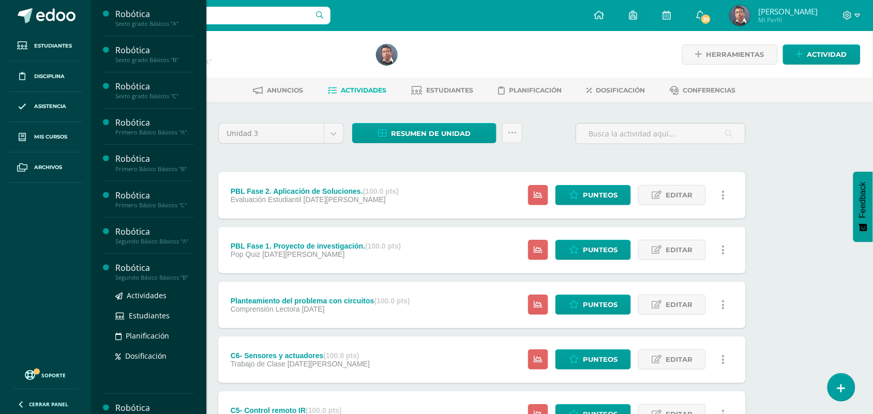
scroll to position [65, 0]
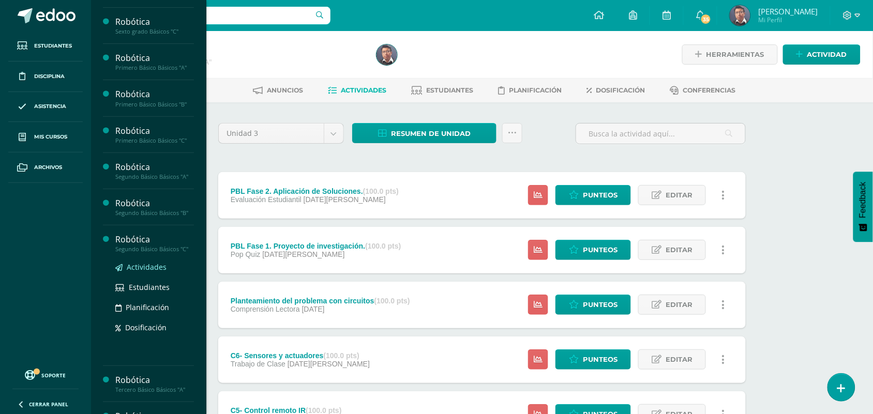
click at [152, 267] on span "Actividades" at bounding box center [147, 267] width 40 height 10
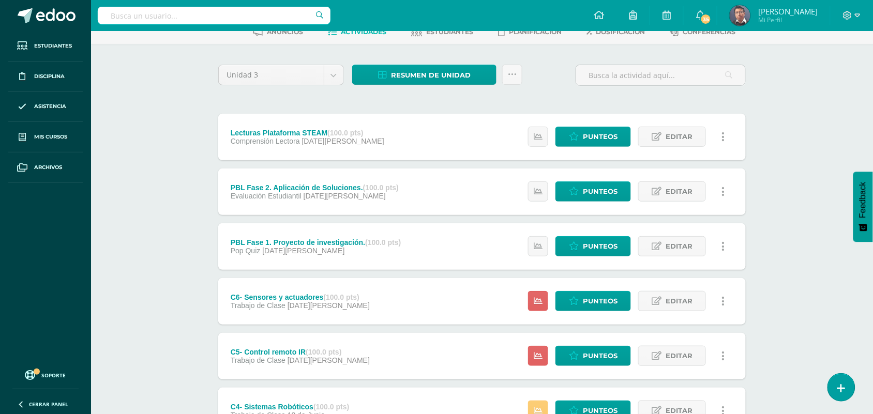
scroll to position [259, 0]
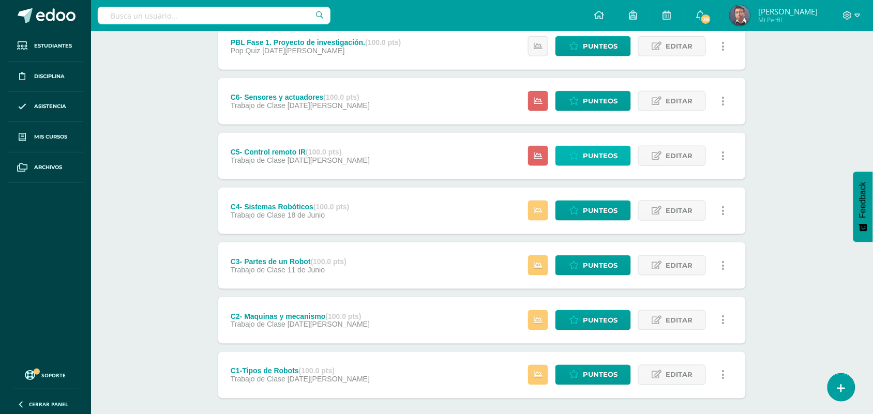
click at [597, 150] on span "Punteos" at bounding box center [600, 155] width 35 height 19
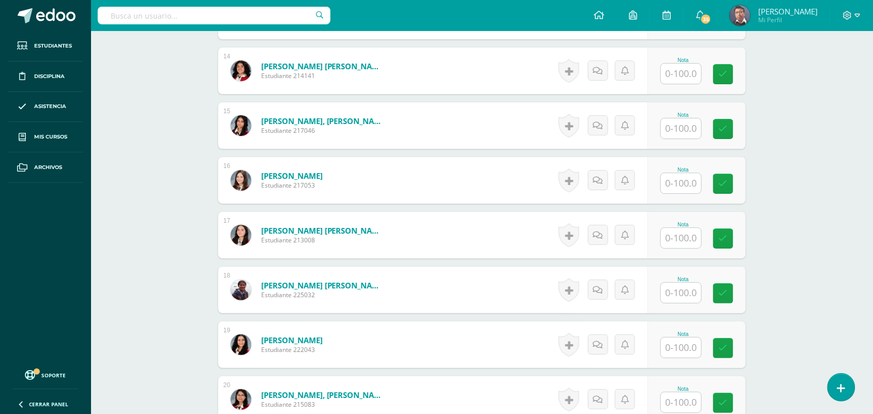
scroll to position [1047, 0]
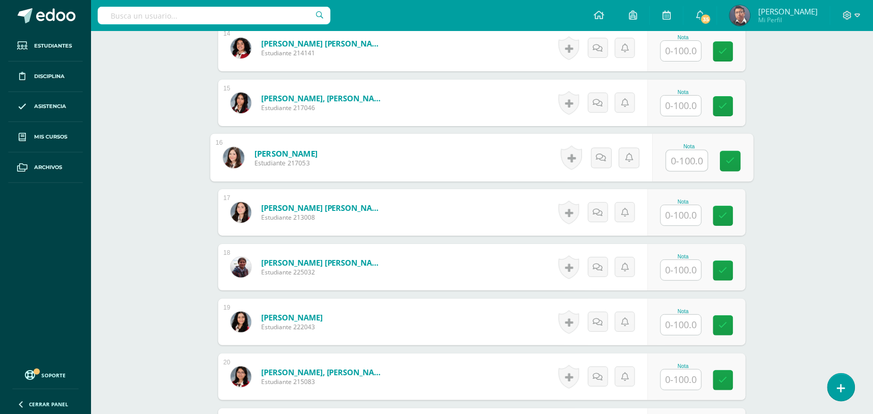
click at [674, 155] on input "text" at bounding box center [687, 160] width 41 height 21
type input "0"
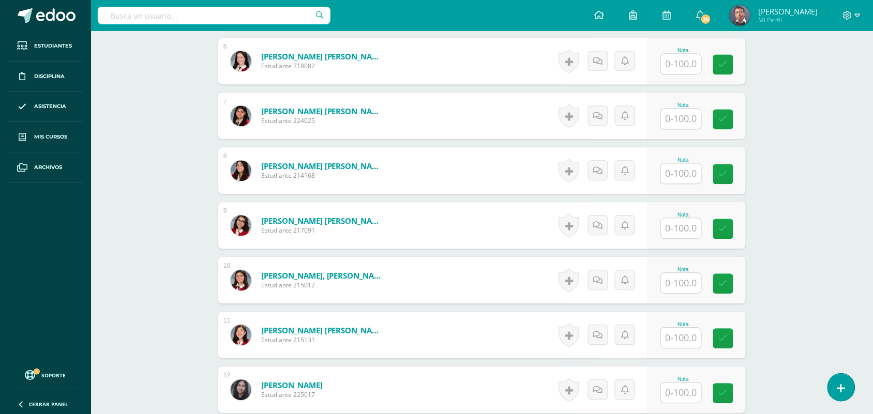
scroll to position [595, 0]
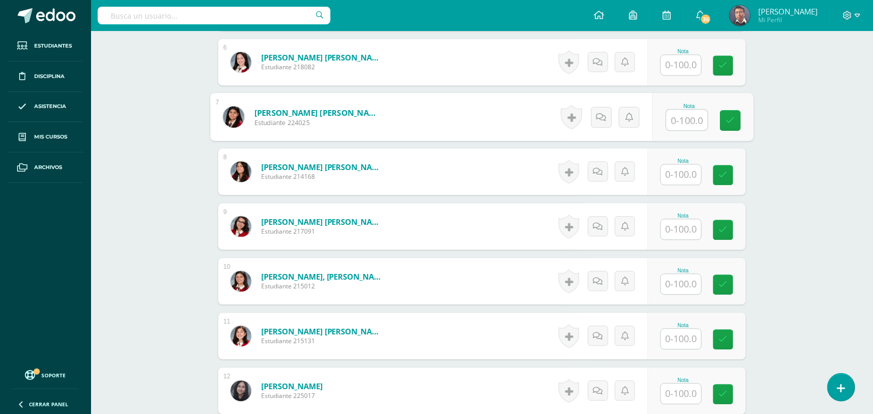
click at [696, 122] on input "text" at bounding box center [687, 120] width 41 height 21
click at [696, 122] on input "80" at bounding box center [687, 120] width 41 height 21
type input "80"
click at [803, 148] on div "Robótica Segundo Básico Básicos "C" Herramientas Detalle de asistencias Activid…" at bounding box center [482, 231] width 782 height 1590
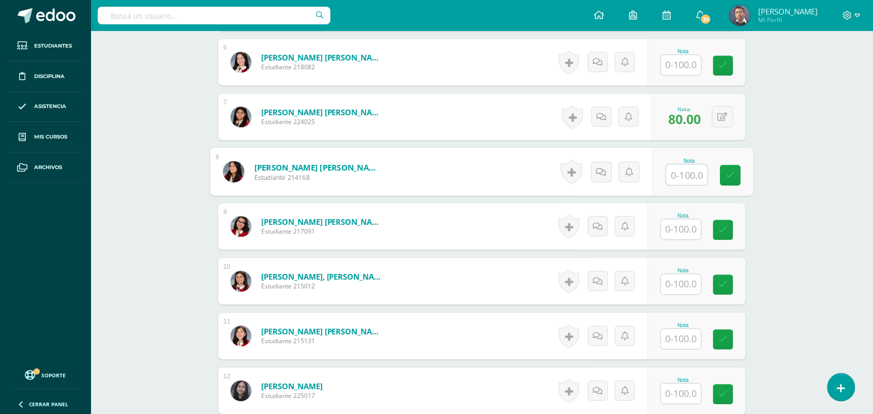
click at [679, 174] on input "text" at bounding box center [687, 174] width 41 height 21
paste input "80"
type input "80"
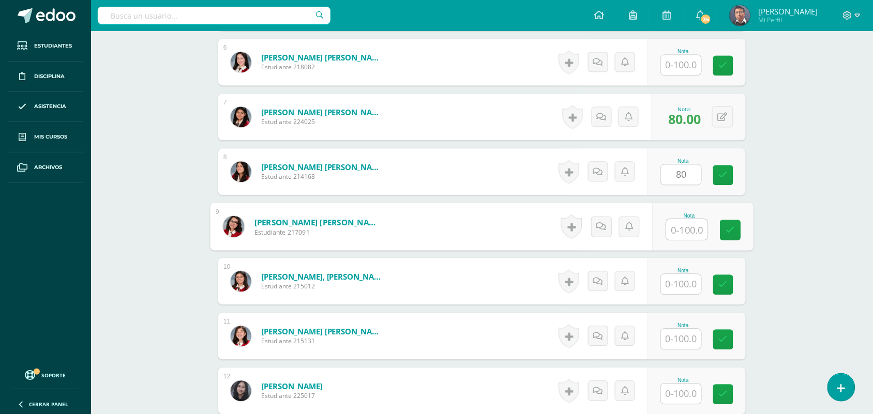
click at [685, 229] on input "text" at bounding box center [687, 229] width 41 height 21
paste input "80"
type input "80"
drag, startPoint x: 700, startPoint y: 225, endPoint x: 666, endPoint y: 232, distance: 34.2
click at [667, 233] on input "80" at bounding box center [687, 229] width 41 height 21
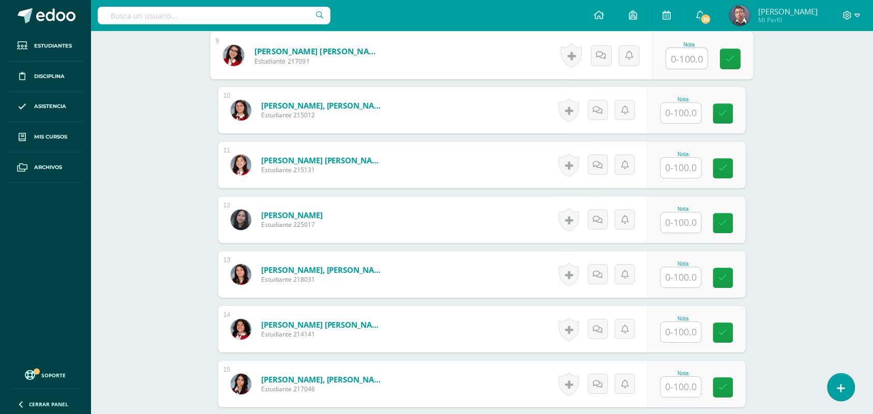
scroll to position [789, 0]
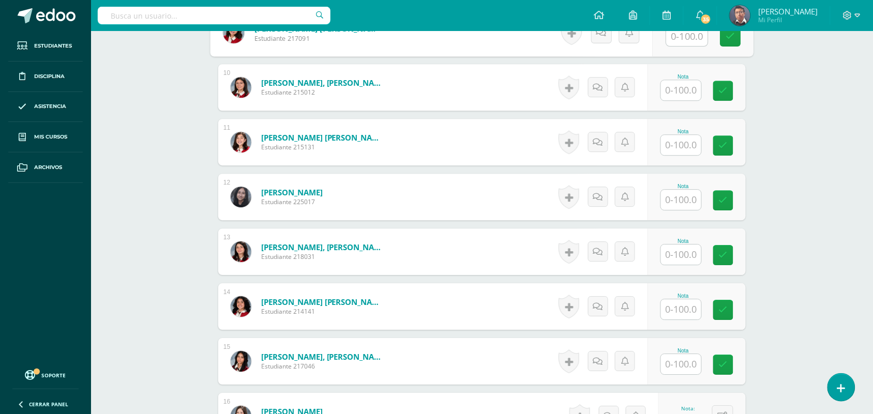
click at [694, 265] on input "text" at bounding box center [681, 255] width 40 height 20
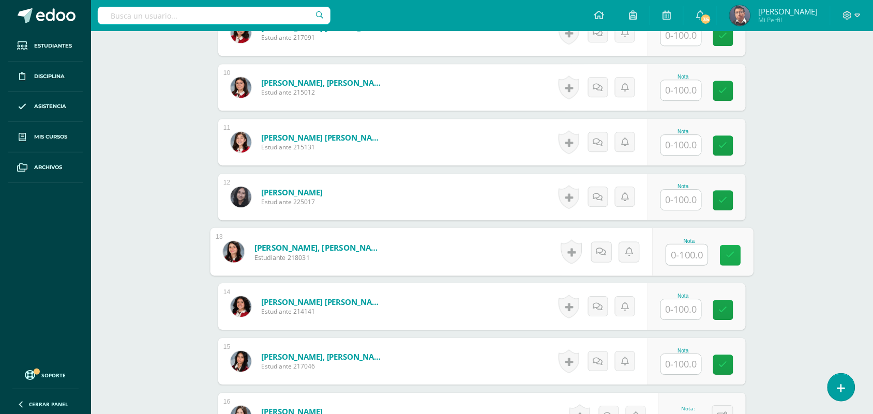
paste input "80"
type input "80"
click at [761, 288] on div "¿Estás seguro que quieres eliminar esta actividad? Esto borrará la actividad y …" at bounding box center [482, 73] width 569 height 1518
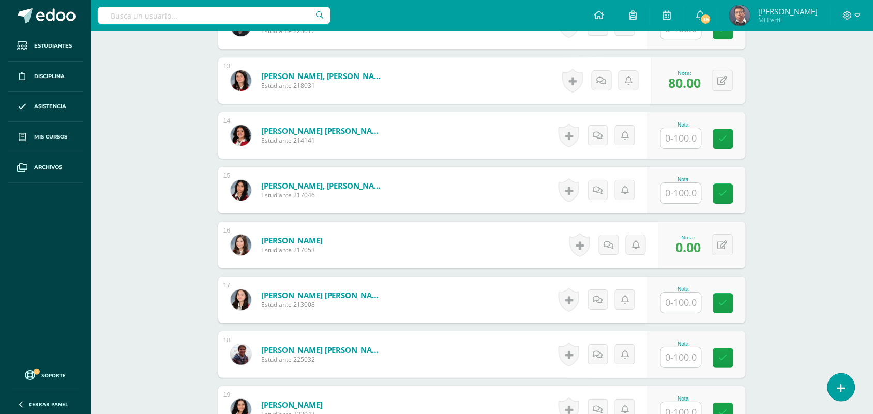
scroll to position [983, 0]
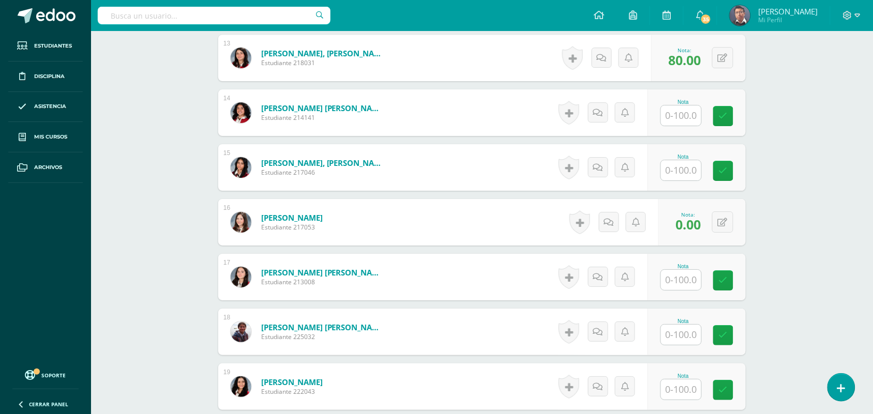
click at [678, 273] on input "text" at bounding box center [681, 280] width 40 height 20
paste input "80"
type input "80"
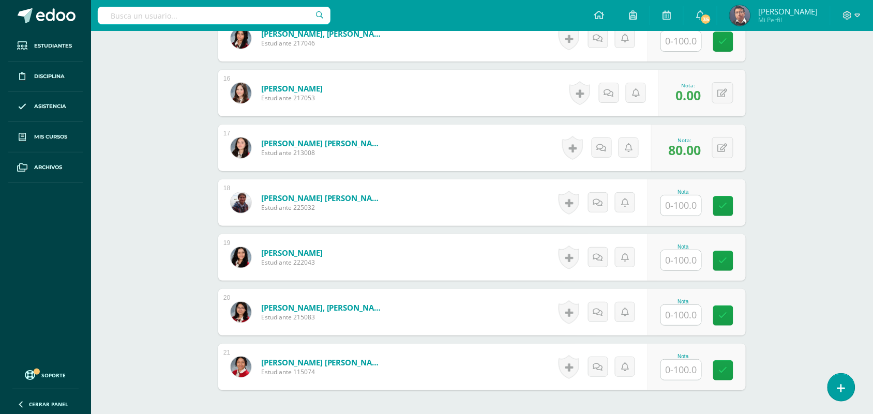
scroll to position [1207, 0]
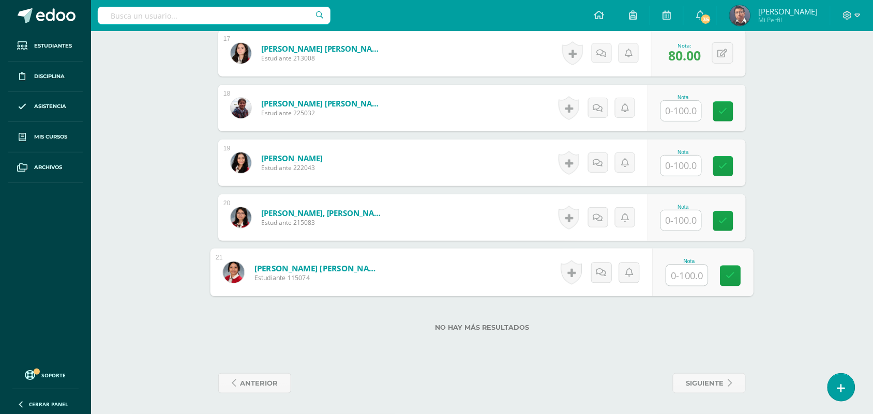
click at [691, 277] on input "text" at bounding box center [687, 275] width 41 height 21
click at [691, 277] on input "100" at bounding box center [687, 275] width 41 height 21
type input "100"
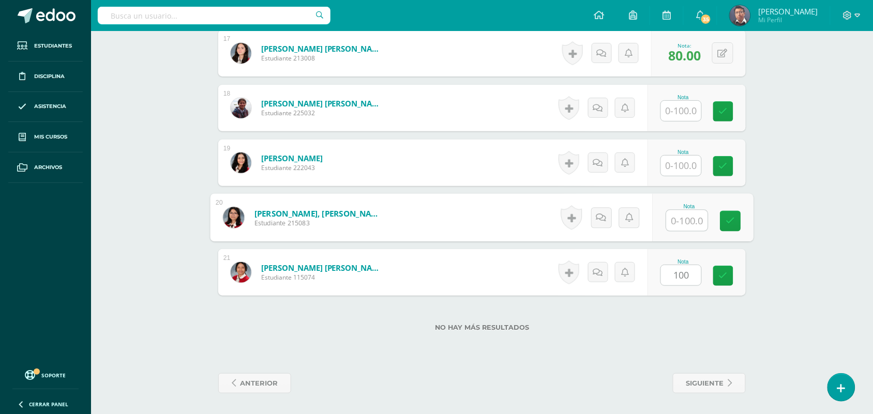
click at [684, 220] on input "text" at bounding box center [687, 220] width 41 height 21
paste input "100"
type input "100"
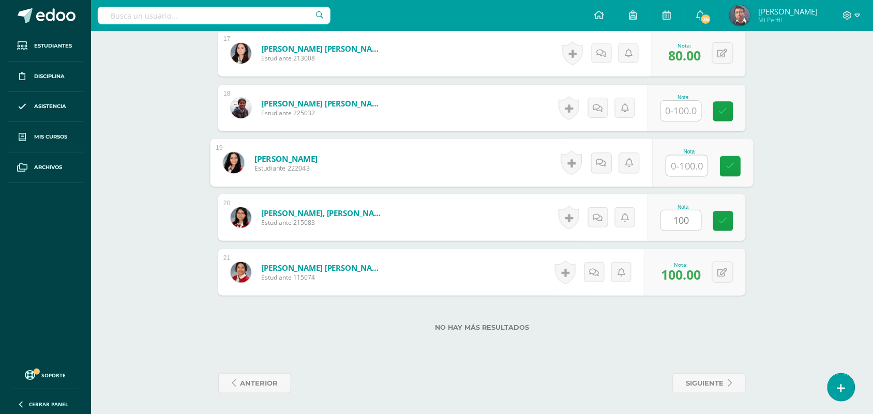
click at [679, 163] on input "text" at bounding box center [687, 166] width 41 height 21
paste input "100"
type input "100"
click at [684, 109] on input "text" at bounding box center [681, 111] width 40 height 20
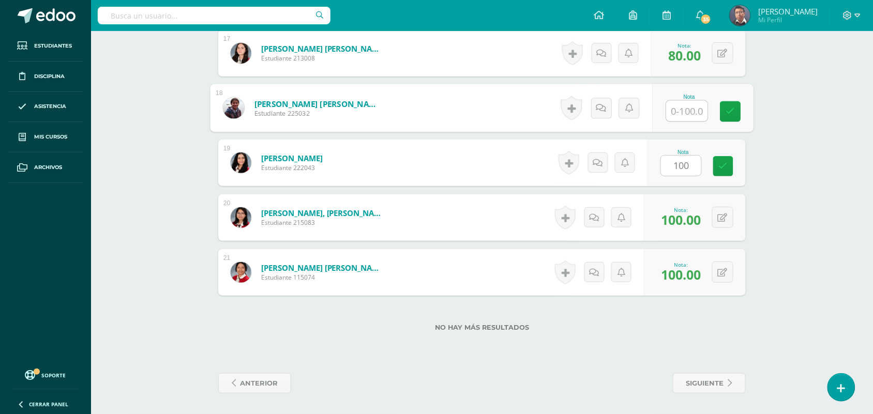
paste input "100"
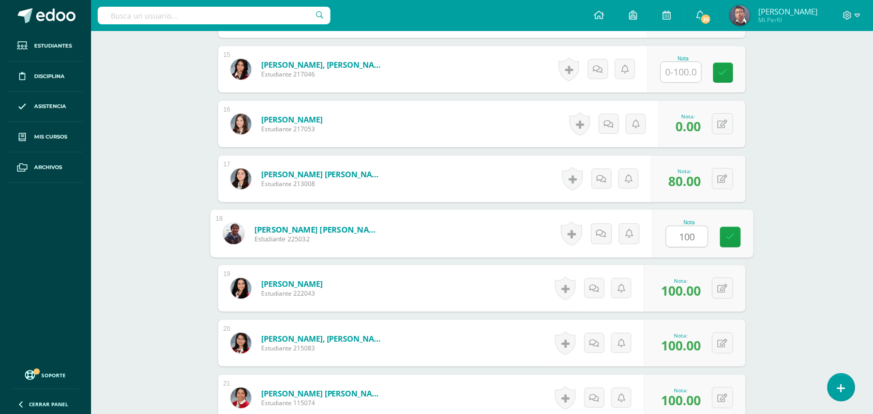
scroll to position [1077, 0]
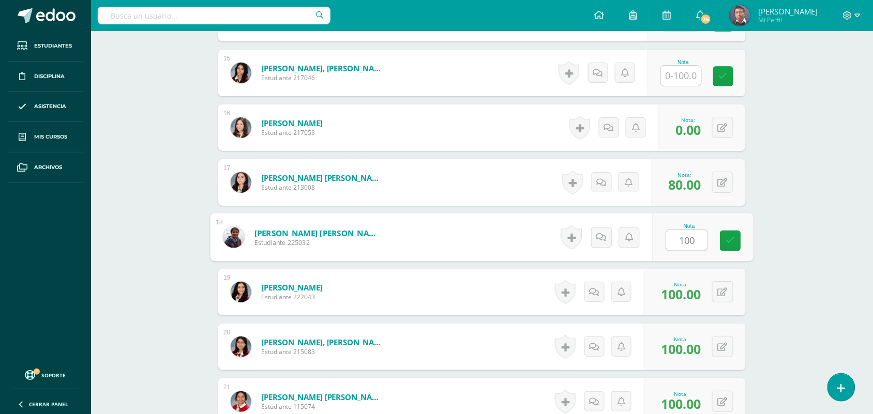
type input "100"
click at [684, 73] on input "text" at bounding box center [681, 76] width 40 height 20
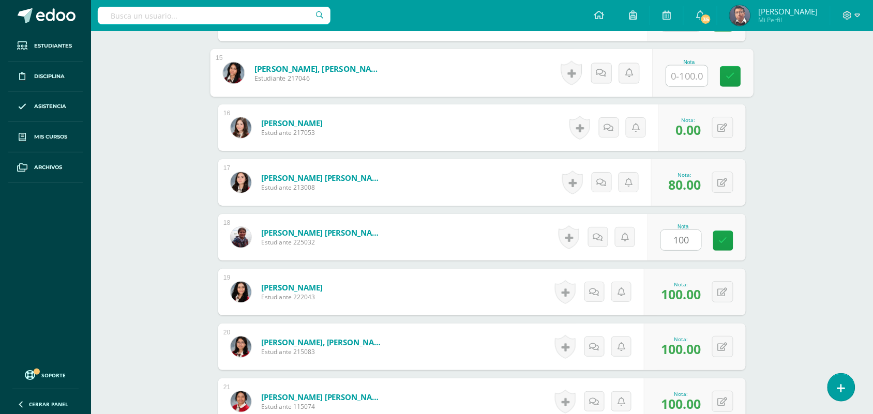
paste input "100"
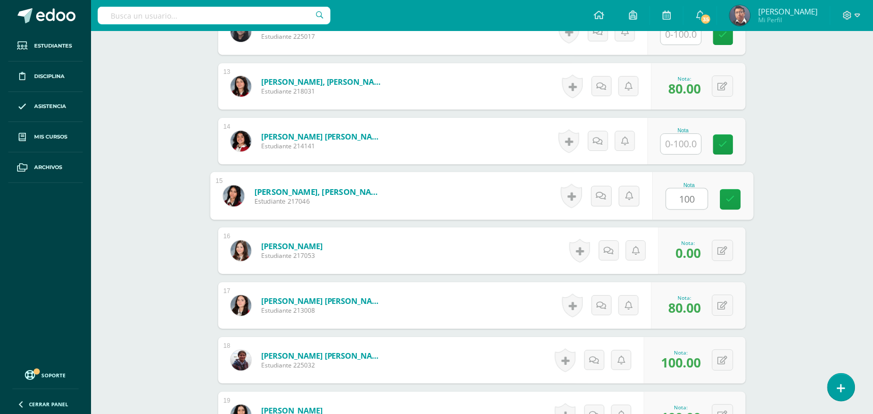
scroll to position [948, 0]
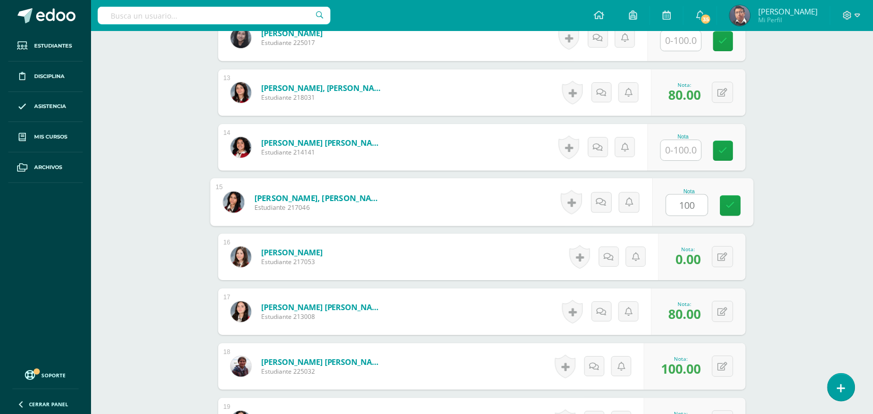
type input "100"
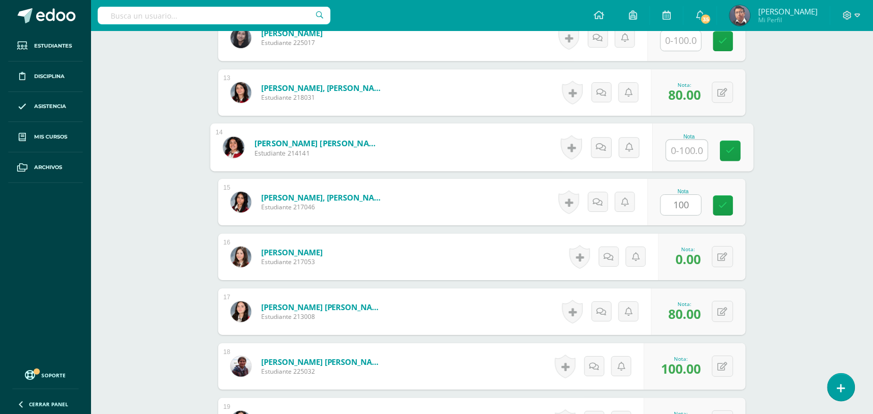
click at [683, 143] on input "text" at bounding box center [687, 150] width 41 height 21
paste input "100"
type input "100"
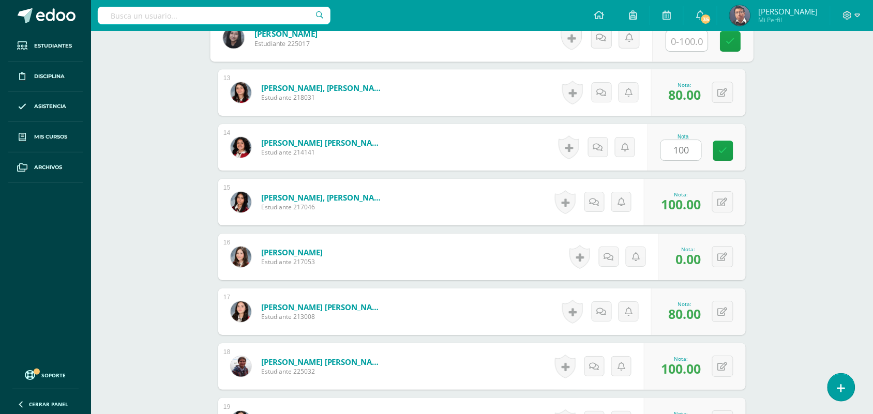
click at [675, 39] on input "text" at bounding box center [687, 41] width 41 height 21
paste input "100"
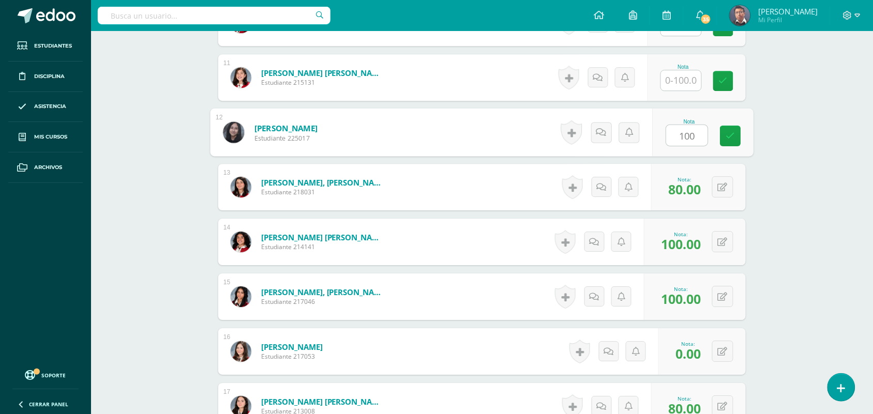
scroll to position [754, 0]
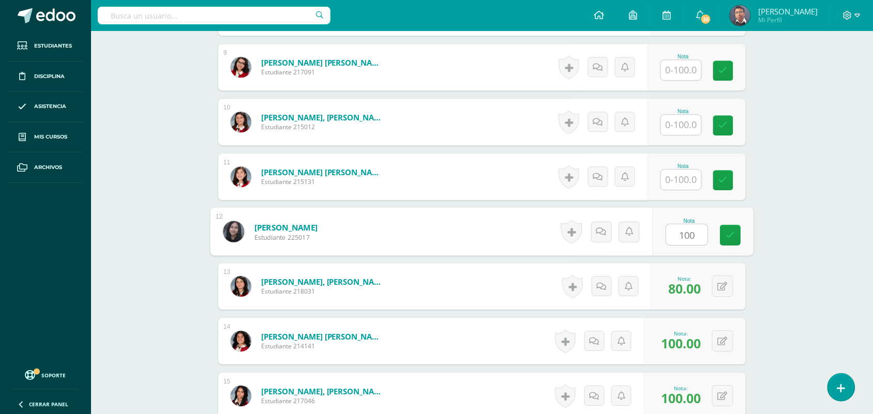
type input "100"
click at [693, 178] on input "text" at bounding box center [681, 180] width 40 height 20
paste input "100"
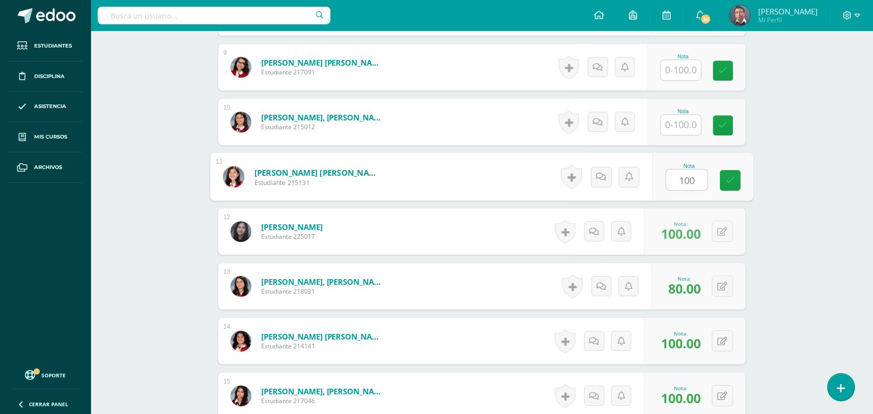
type input "100"
click at [674, 115] on input "text" at bounding box center [681, 125] width 40 height 20
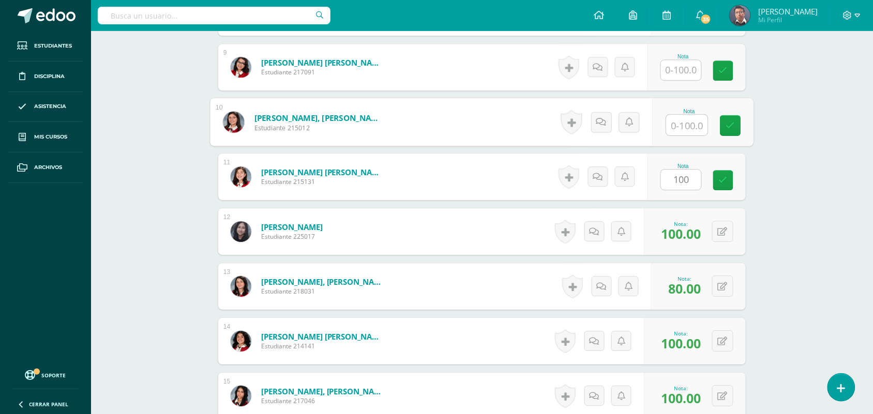
paste input "100"
type input "100"
click at [697, 70] on input "text" at bounding box center [681, 70] width 40 height 20
paste input "100"
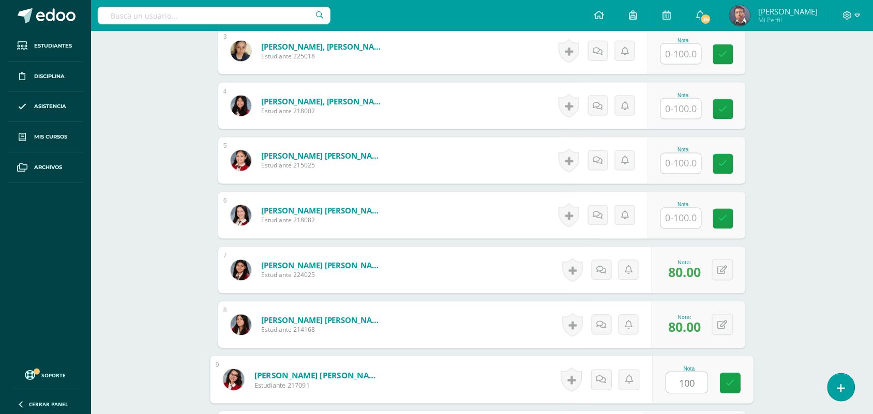
scroll to position [431, 0]
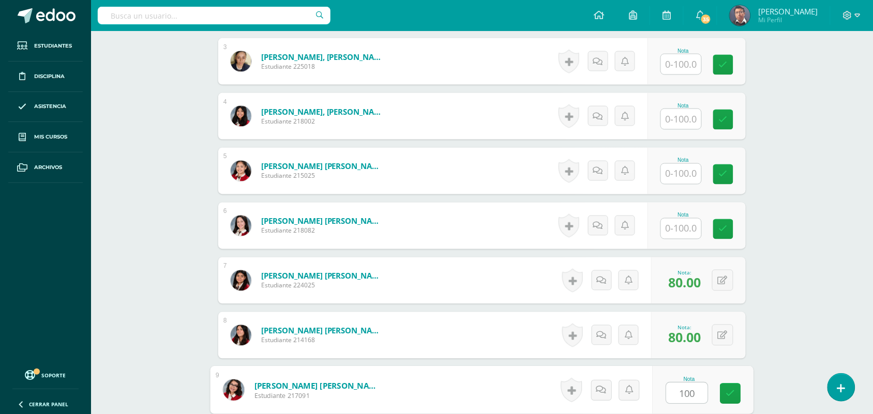
type input "100"
click at [698, 242] on div "Nota" at bounding box center [697, 226] width 98 height 47
click at [697, 240] on div "Nota" at bounding box center [697, 226] width 98 height 47
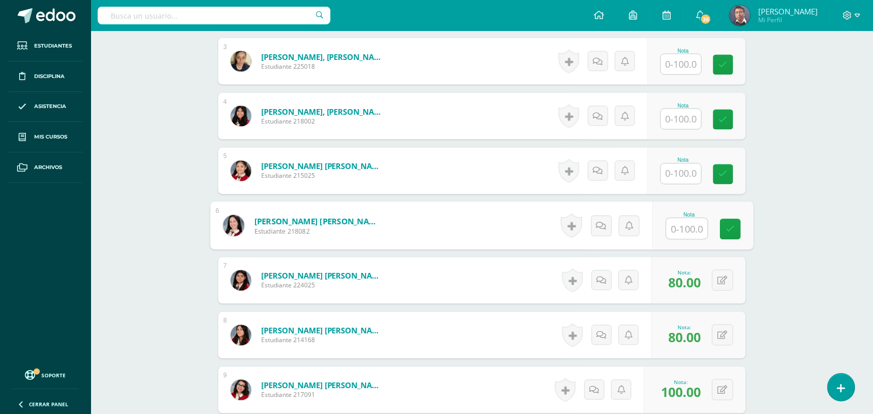
click at [690, 223] on input "text" at bounding box center [687, 229] width 41 height 21
paste input "100"
type input "100"
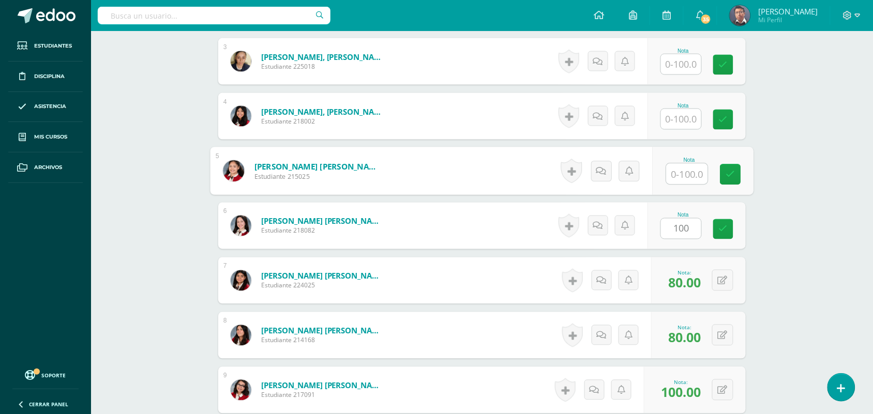
click at [688, 175] on input "text" at bounding box center [687, 174] width 41 height 21
paste input "100"
type input "100"
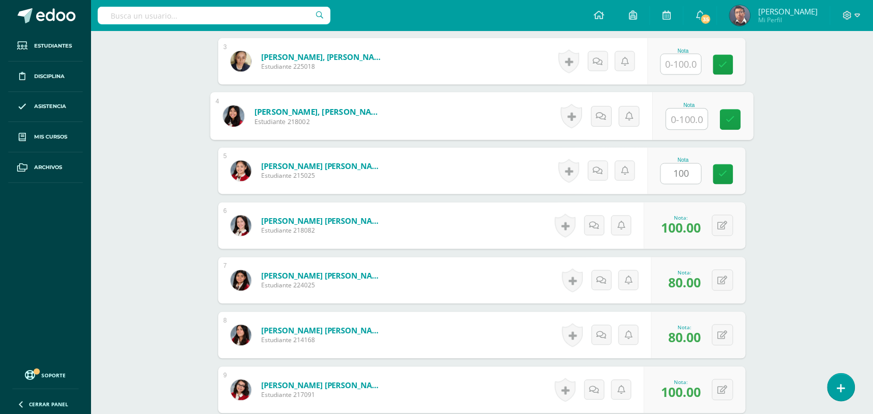
click at [688, 119] on input "text" at bounding box center [687, 119] width 41 height 21
paste input "100"
type input "100"
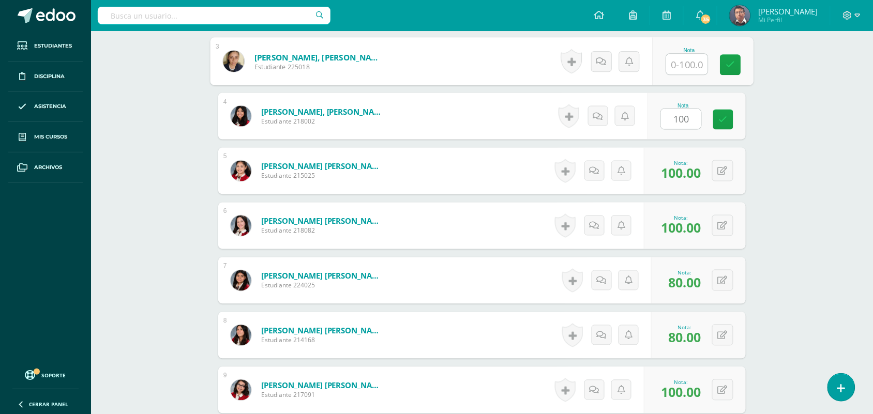
click at [686, 69] on input "text" at bounding box center [687, 64] width 41 height 21
paste input "100"
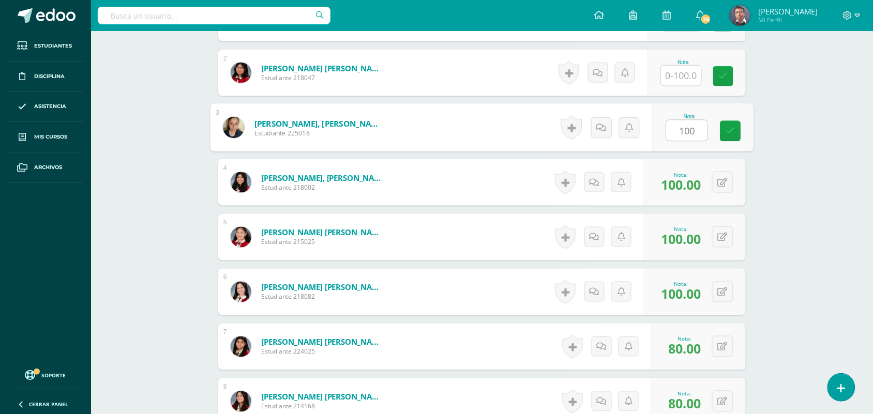
scroll to position [302, 0]
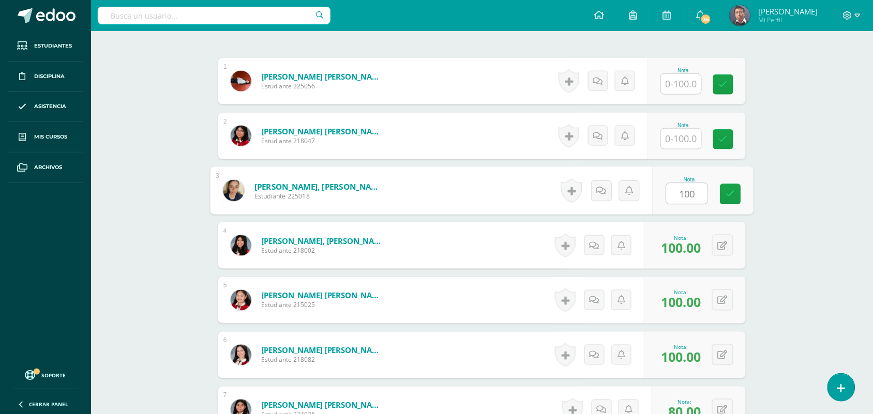
type input "100"
click at [683, 130] on input "text" at bounding box center [681, 139] width 40 height 20
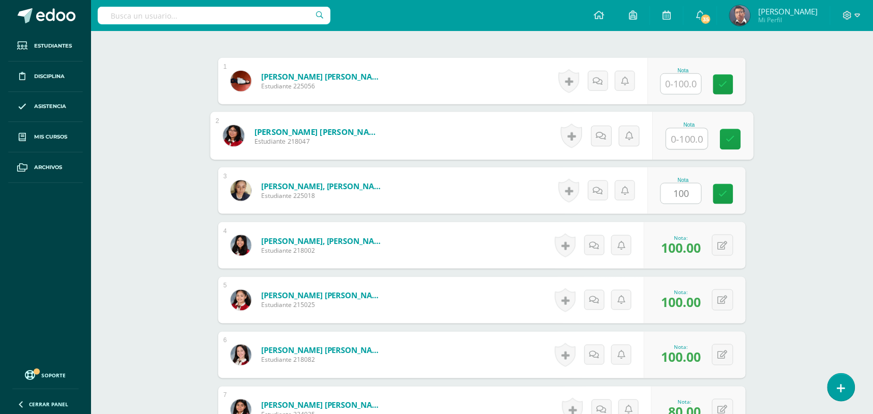
paste input "100"
type input "100"
click at [683, 77] on input "text" at bounding box center [681, 84] width 40 height 20
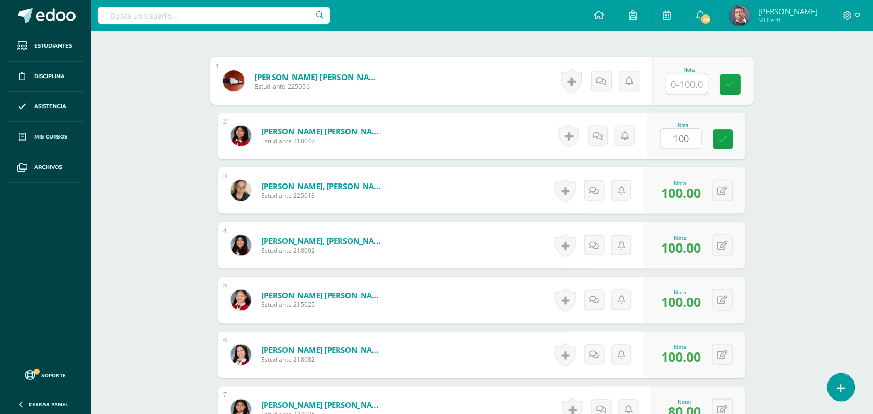
paste input "100"
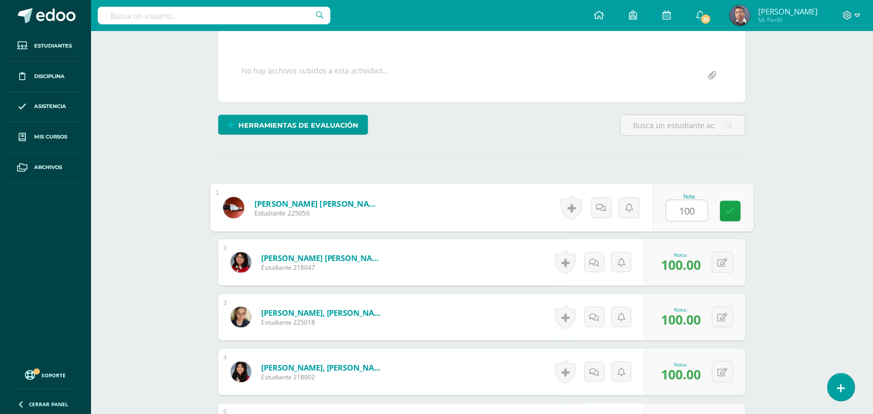
scroll to position [172, 0]
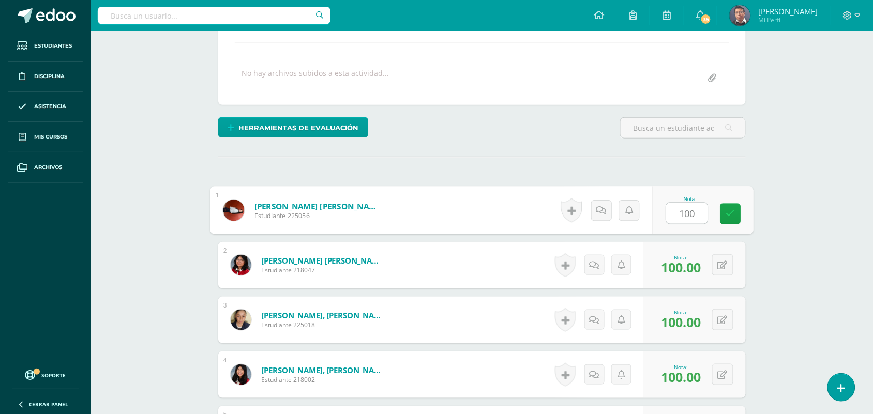
type input "100"
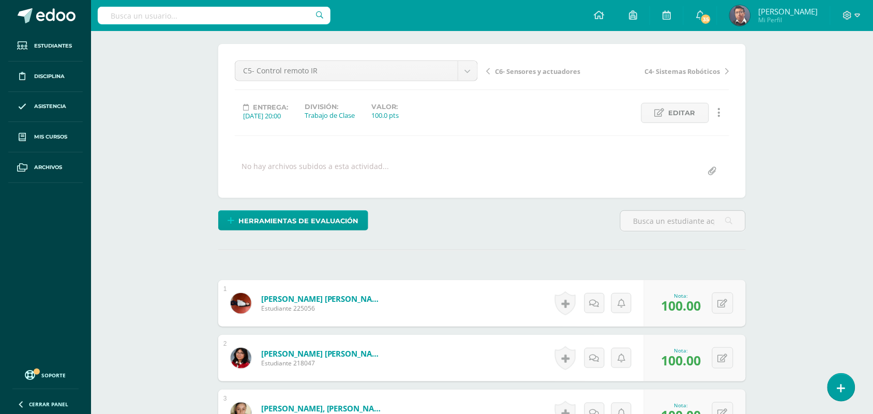
scroll to position [0, 0]
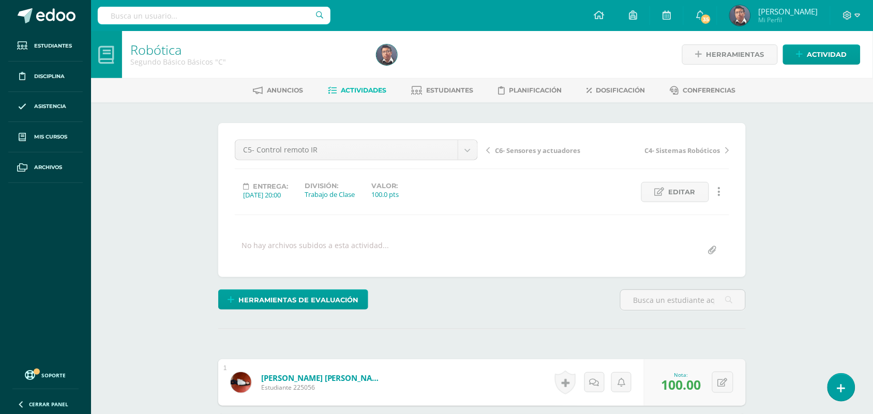
click at [551, 152] on span "C6- Sensores y actuadores" at bounding box center [537, 150] width 85 height 9
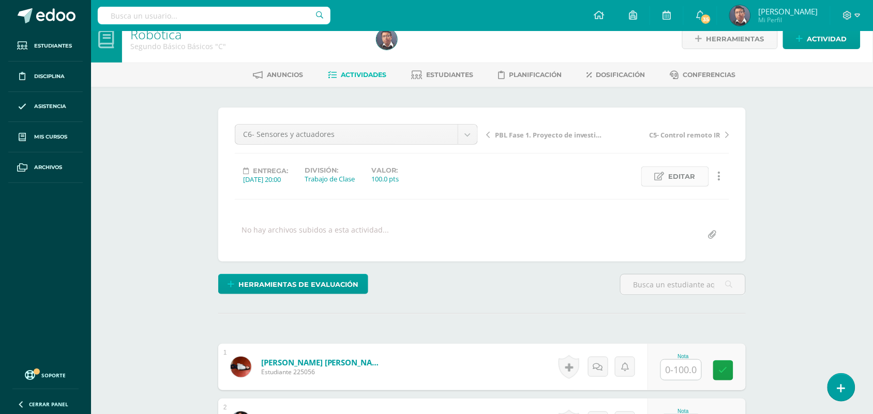
scroll to position [65, 0]
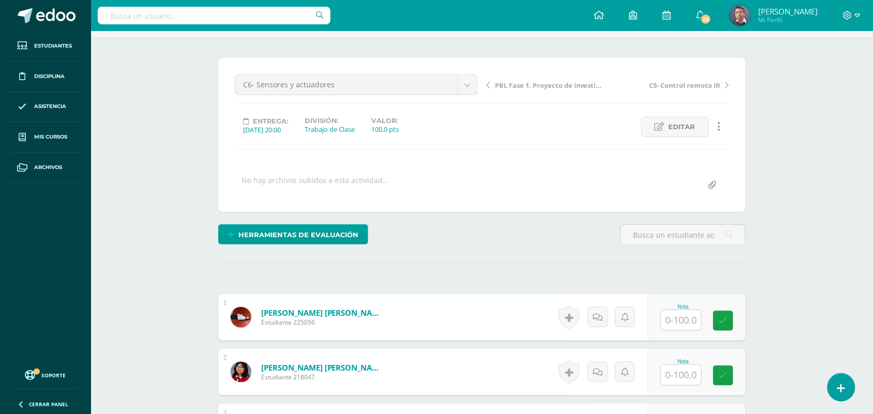
click at [688, 329] on input "text" at bounding box center [681, 320] width 40 height 20
paste input "100"
type input "100"
click at [681, 382] on input "text" at bounding box center [687, 375] width 41 height 21
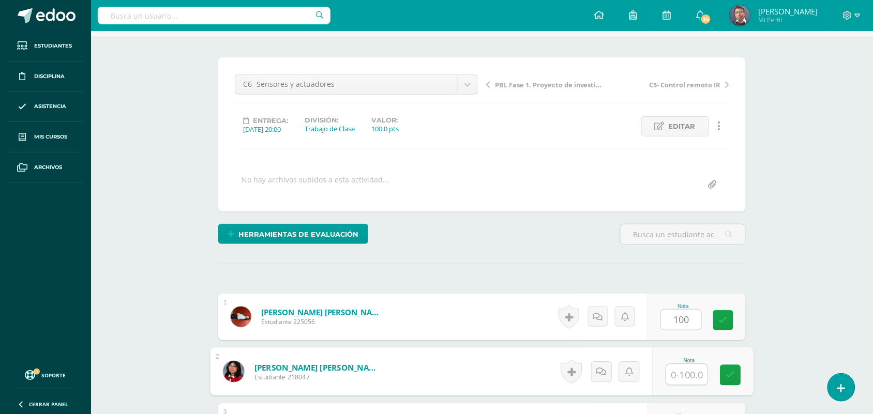
paste input "100"
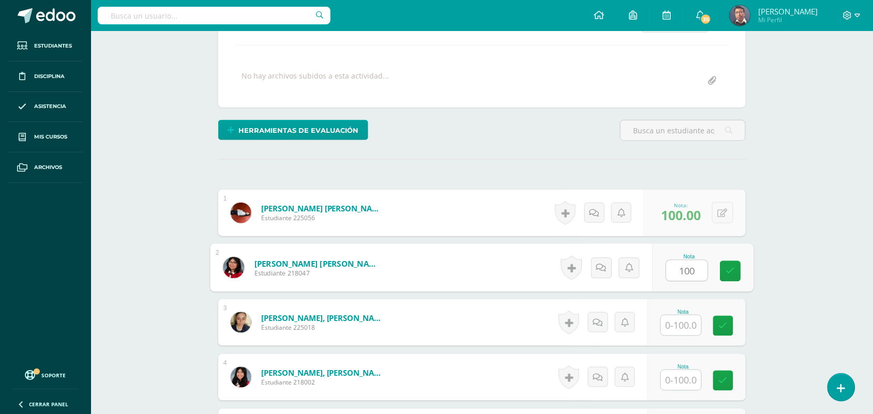
scroll to position [195, 0]
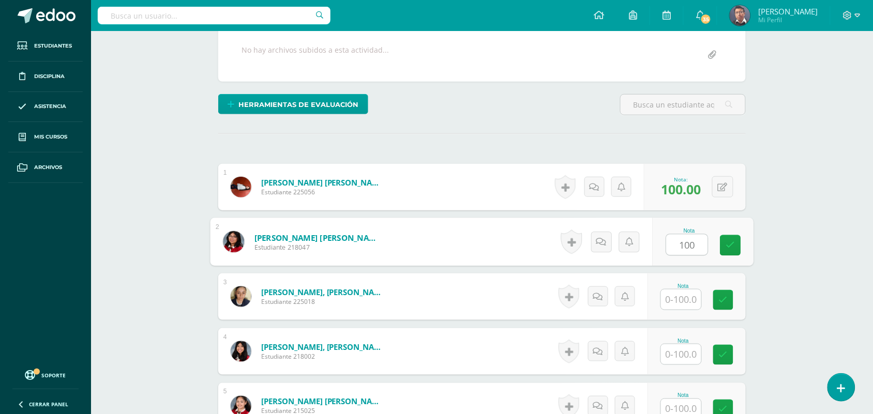
type input "100"
click at [673, 285] on div "Nota" at bounding box center [683, 286] width 46 height 6
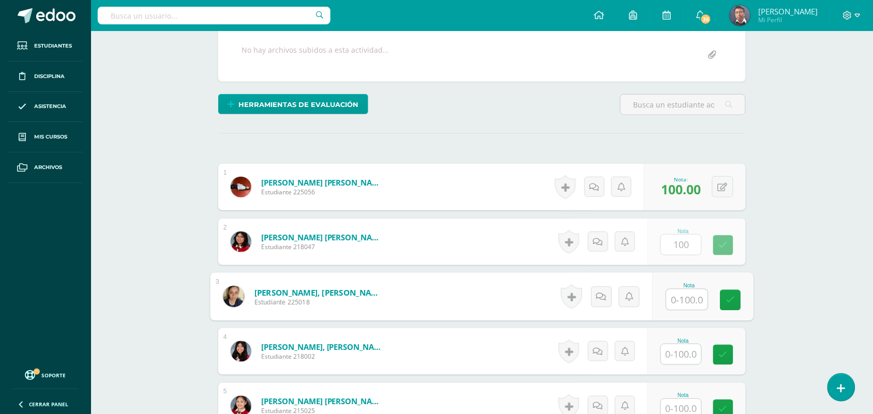
click at [673, 295] on input "text" at bounding box center [687, 300] width 41 height 21
paste input "100"
type input "100"
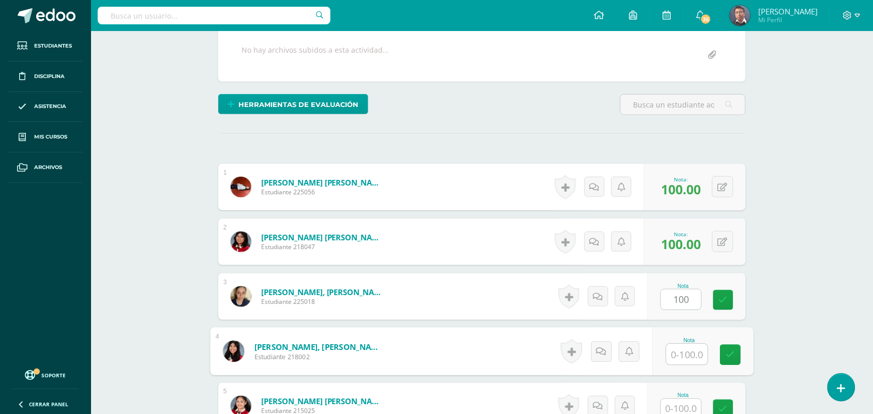
click at [673, 352] on input "text" at bounding box center [687, 354] width 41 height 21
paste input "100"
type input "100"
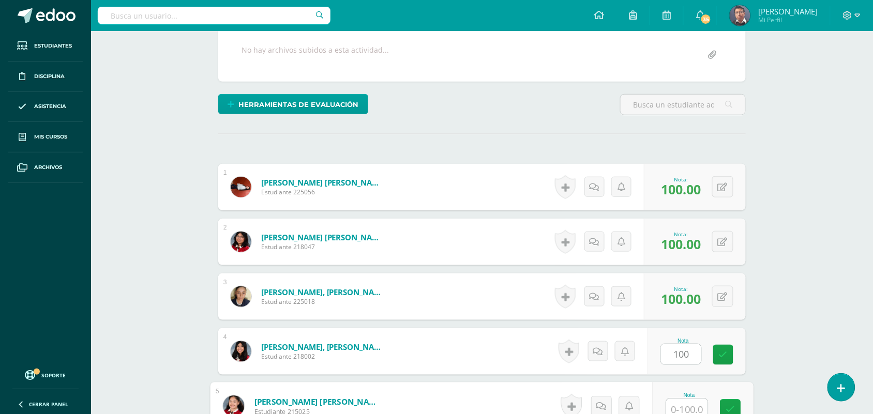
click at [691, 411] on input "text" at bounding box center [687, 409] width 41 height 21
paste input "100"
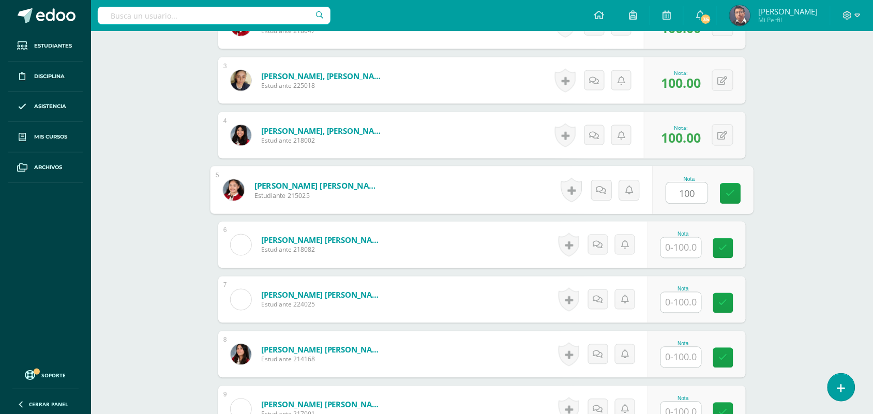
scroll to position [456, 0]
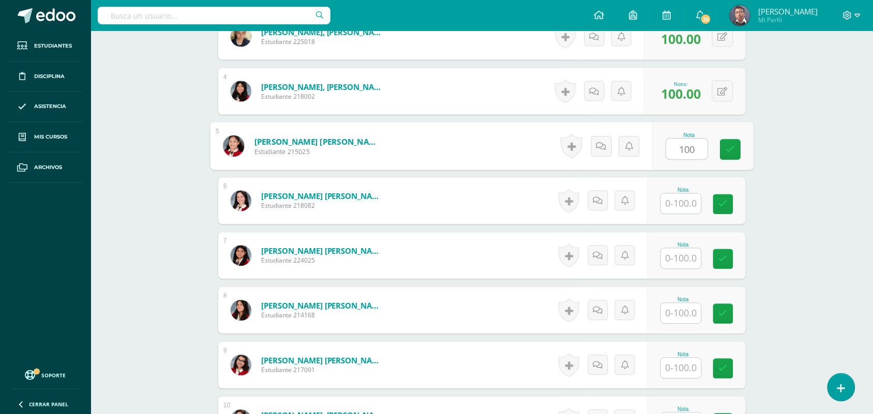
type input "100"
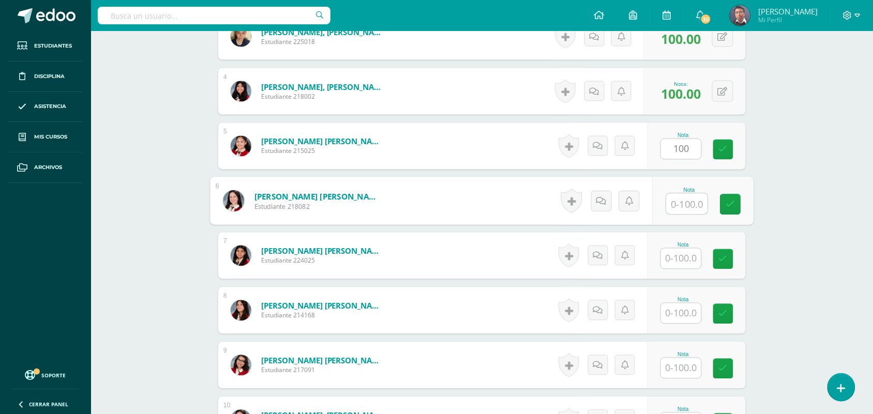
click at [689, 205] on input "text" at bounding box center [687, 204] width 41 height 21
paste input "100"
type input "100"
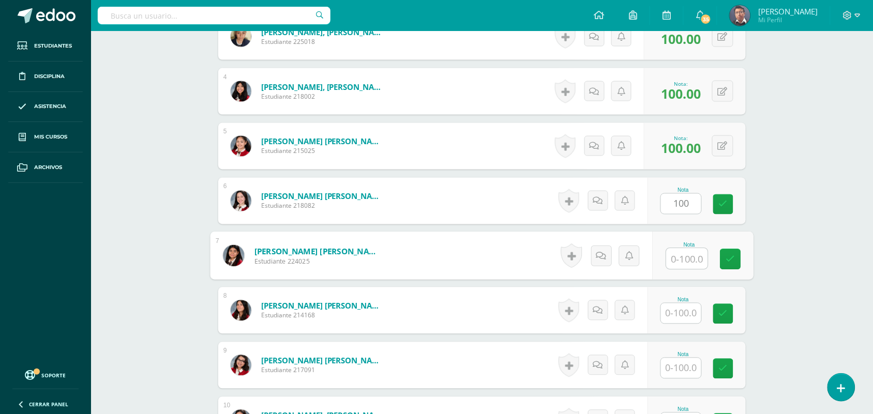
click at [683, 251] on input "text" at bounding box center [687, 259] width 41 height 21
paste input "100"
type input "100"
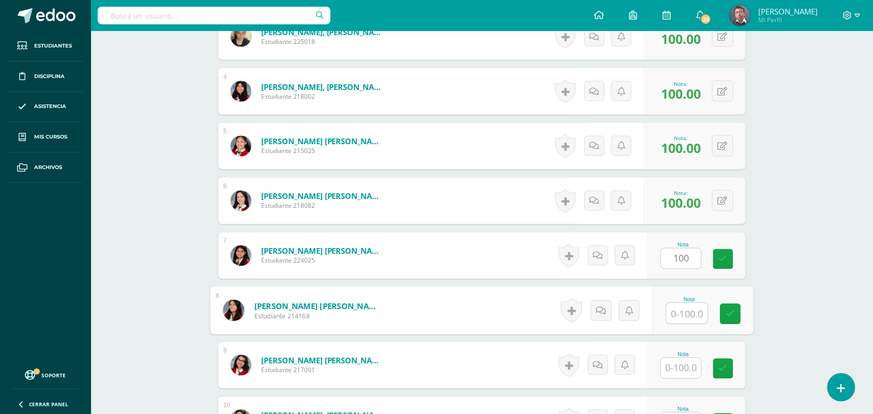
click at [689, 315] on input "text" at bounding box center [687, 314] width 41 height 21
paste input "100"
type input "100"
click at [688, 362] on input "text" at bounding box center [681, 368] width 40 height 20
paste input "100"
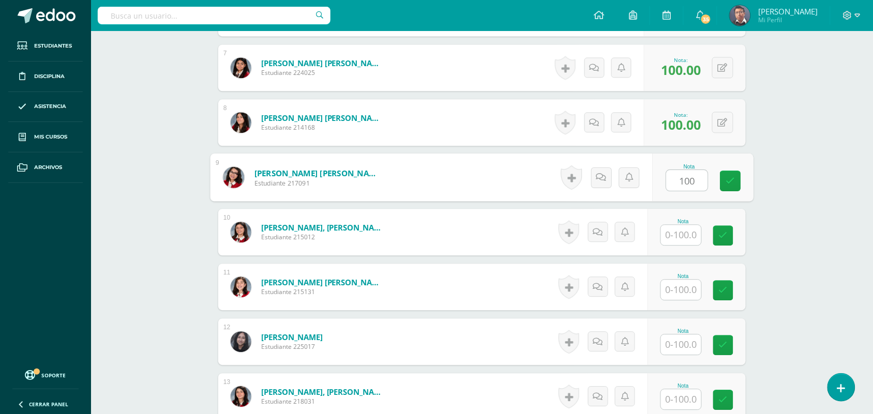
scroll to position [650, 0]
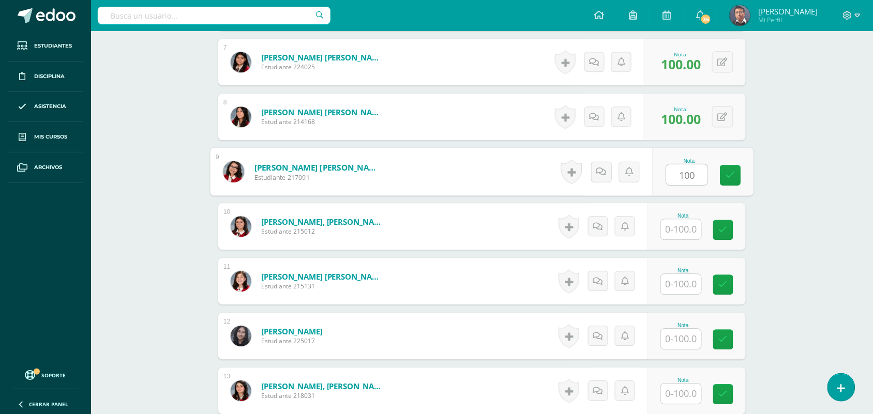
type input "100"
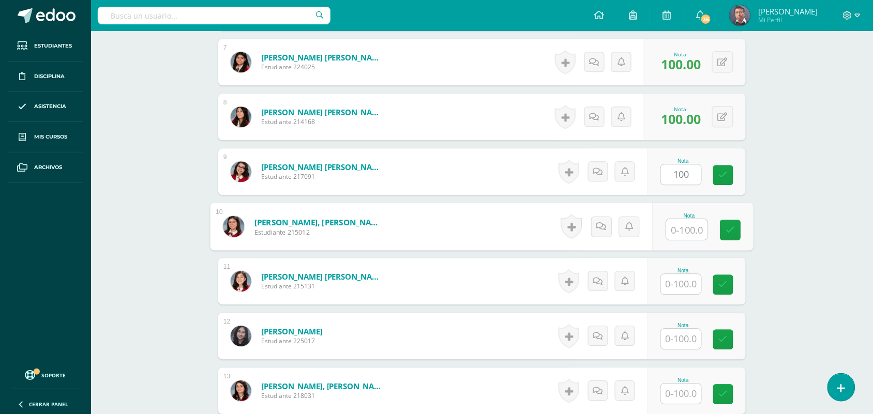
click at [692, 235] on input "text" at bounding box center [687, 229] width 41 height 21
paste input "100"
type input "100"
click at [687, 285] on input "text" at bounding box center [681, 284] width 40 height 20
paste input "100"
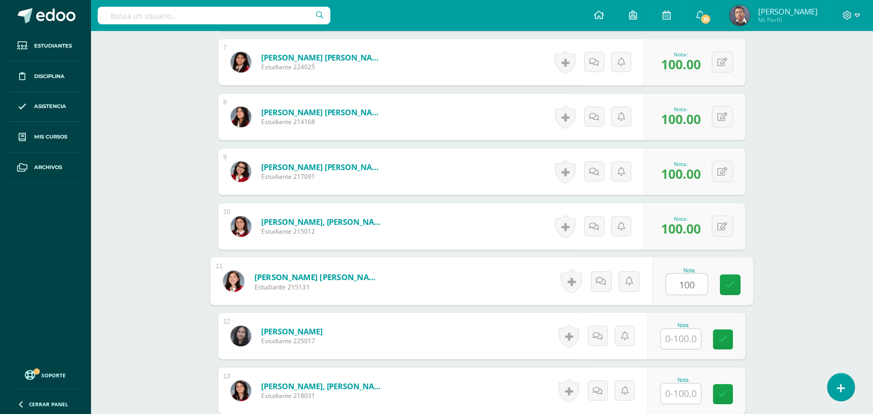
type input "100"
click at [680, 348] on input "text" at bounding box center [681, 339] width 40 height 20
paste input "100"
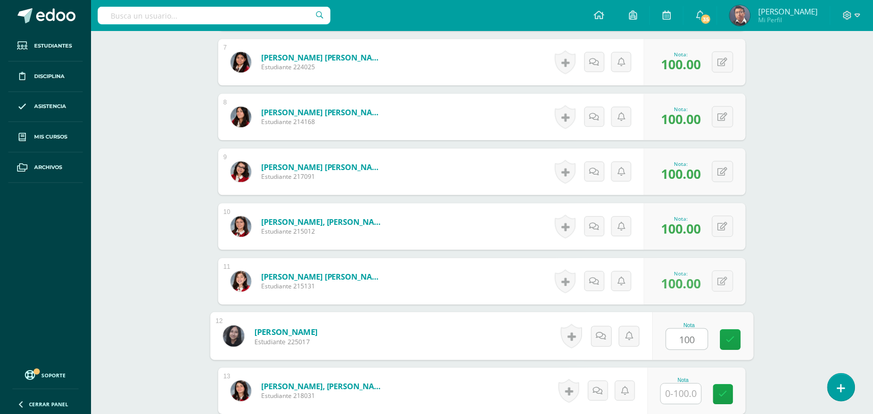
type input "100"
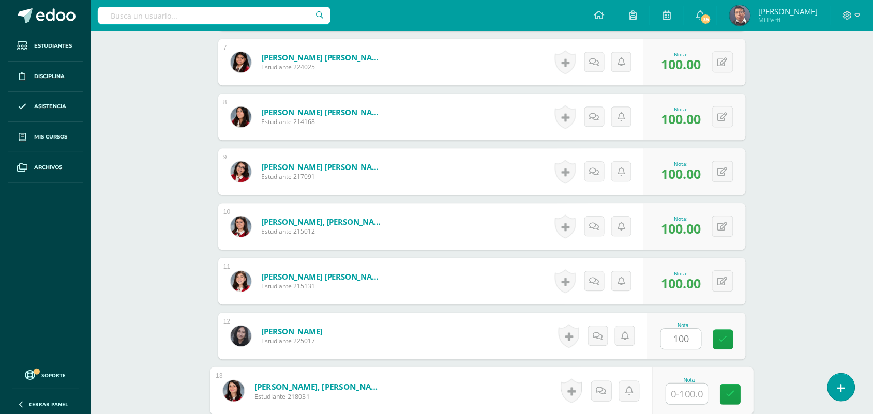
click at [683, 397] on input "text" at bounding box center [687, 394] width 41 height 21
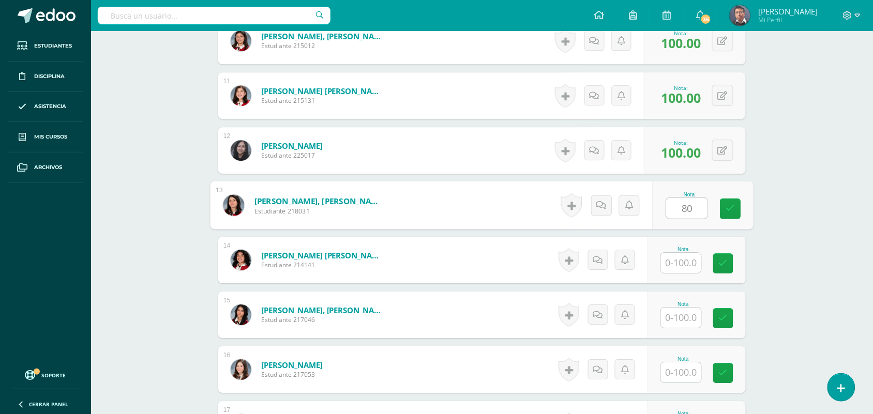
scroll to position [844, 0]
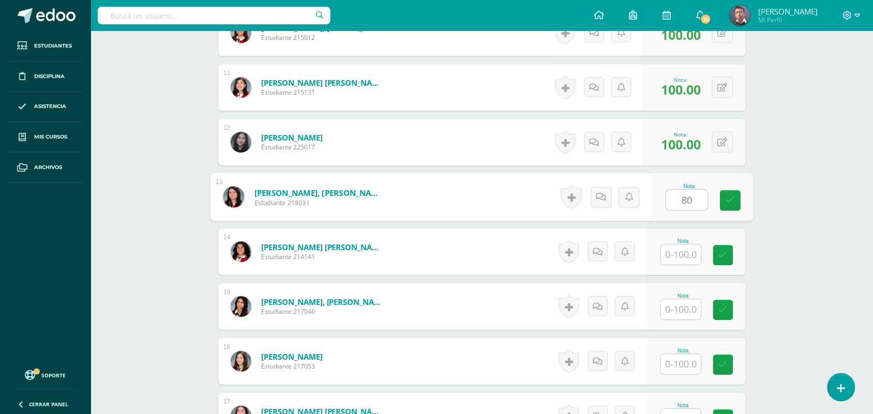
type input "80"
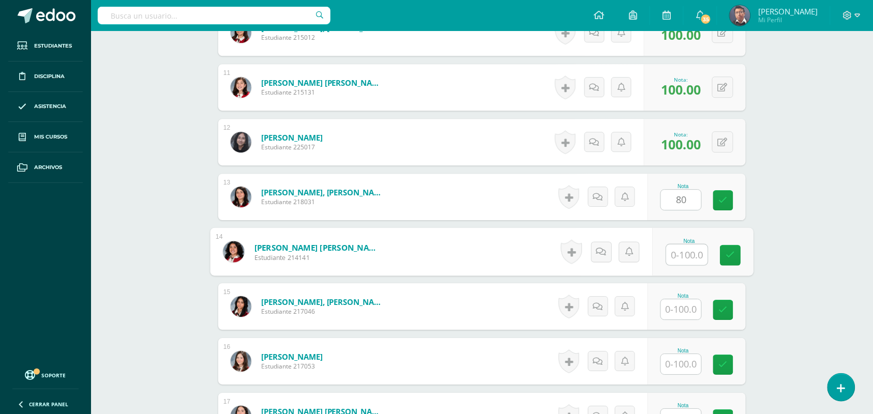
click at [679, 251] on input "text" at bounding box center [687, 255] width 41 height 21
paste input "100"
type input "100"
click at [685, 311] on input "text" at bounding box center [681, 309] width 40 height 20
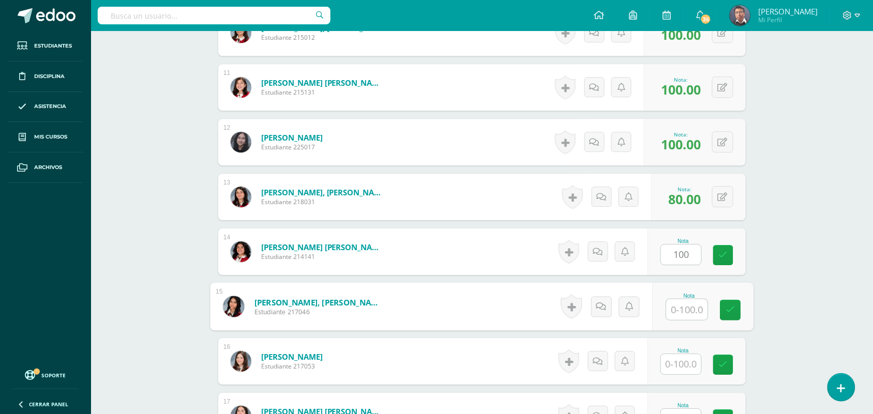
paste input "100"
type input "100"
click at [688, 364] on input "text" at bounding box center [681, 364] width 40 height 20
paste input "100"
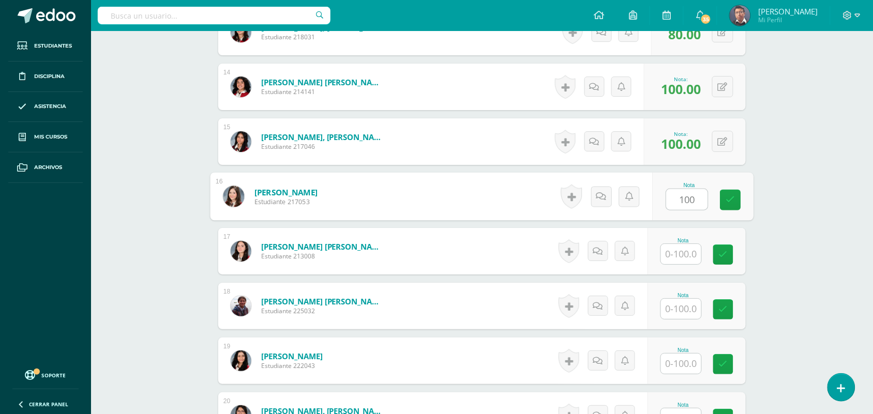
scroll to position [1037, 0]
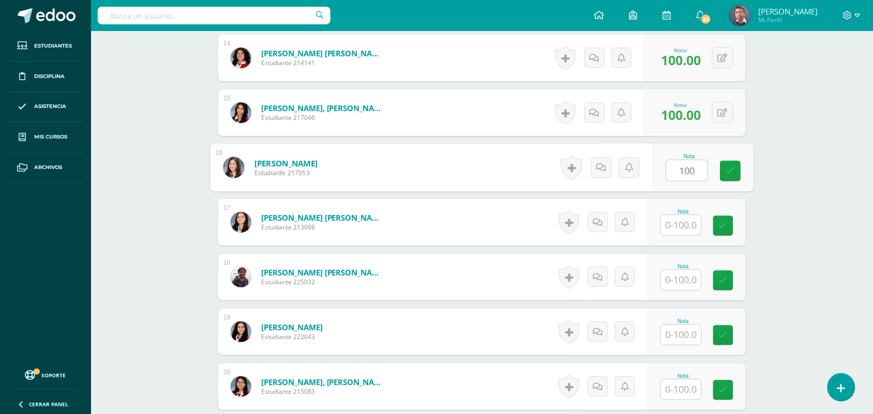
type input "100"
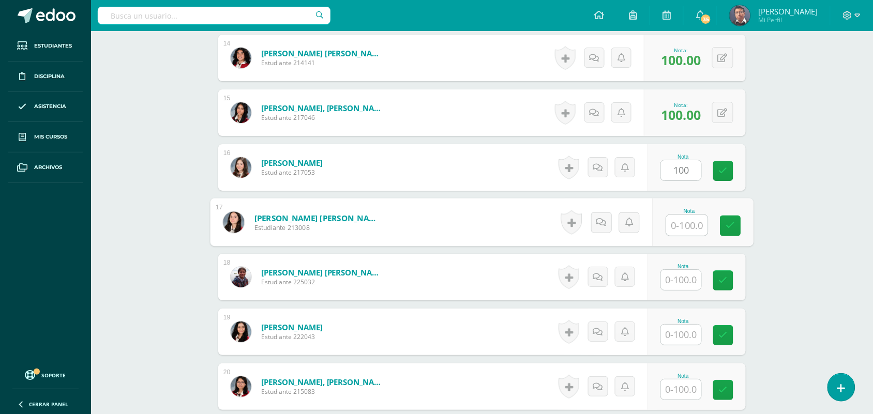
click at [685, 235] on input "text" at bounding box center [687, 225] width 41 height 21
paste input "100"
type input "100"
click at [683, 277] on input "text" at bounding box center [681, 280] width 40 height 20
paste input "100"
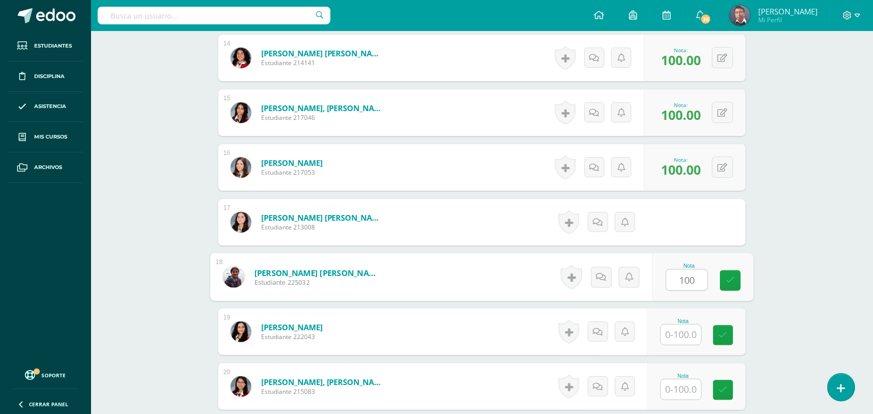
type input "100"
click at [684, 330] on input "text" at bounding box center [681, 335] width 40 height 20
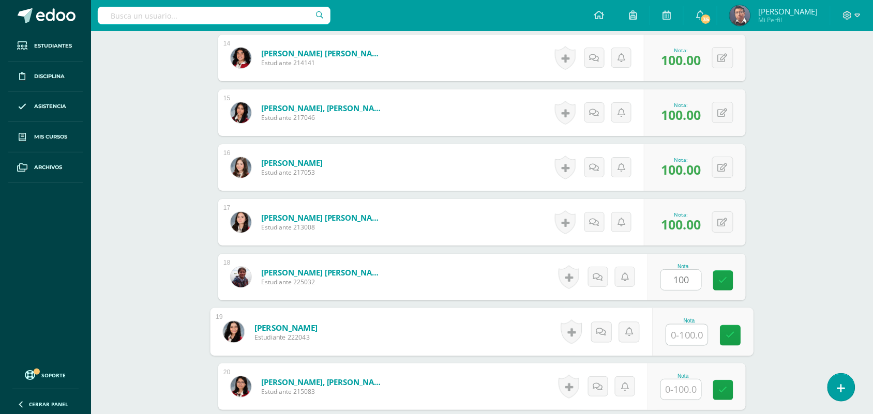
paste input "100"
type input "100"
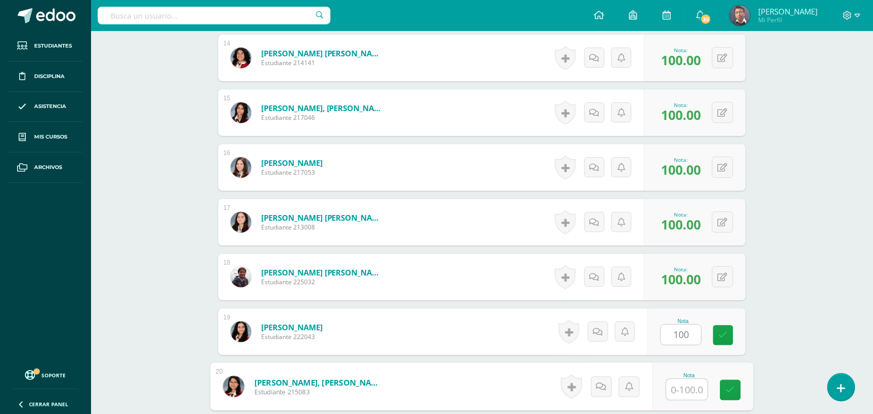
click at [687, 395] on input "text" at bounding box center [687, 390] width 41 height 21
paste input "100"
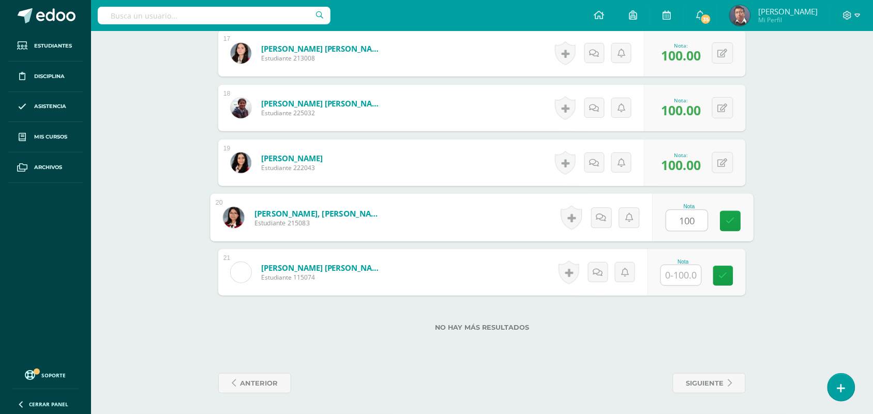
type input "100"
click at [673, 269] on input "text" at bounding box center [681, 275] width 40 height 20
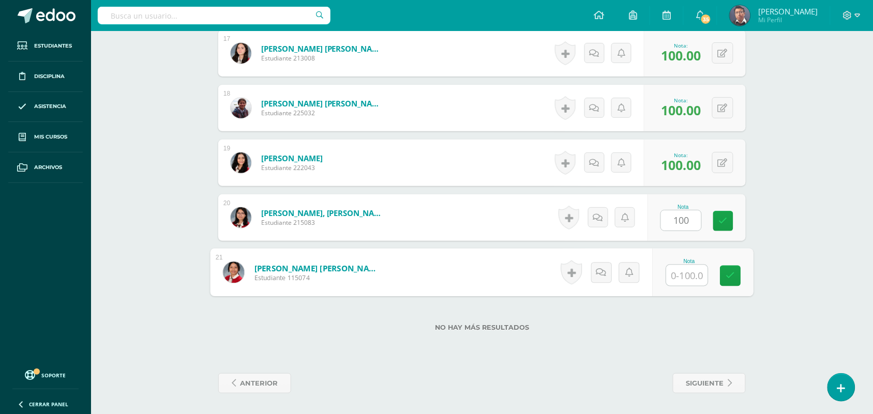
paste input "100"
type input "100"
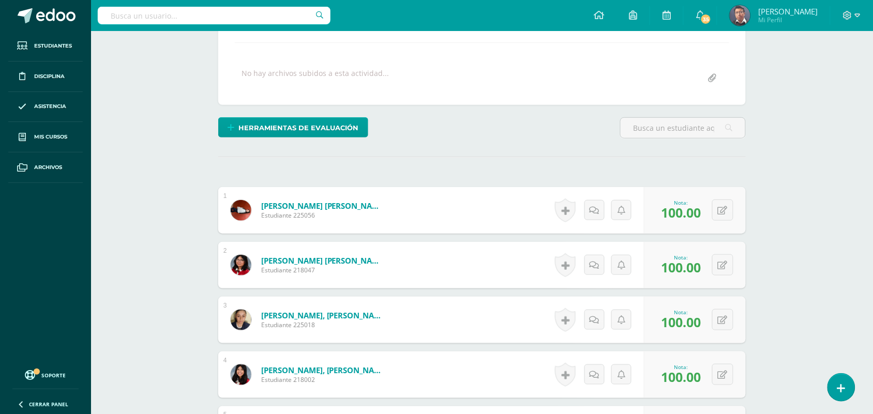
scroll to position [0, 0]
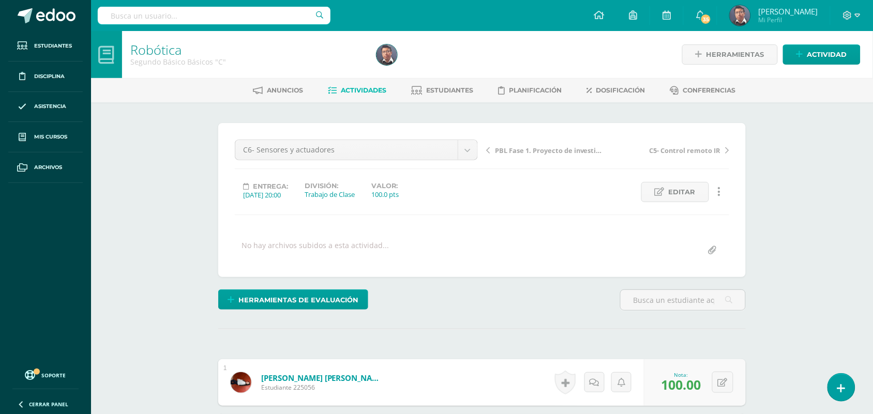
click at [357, 87] on span "Actividades" at bounding box center [364, 90] width 46 height 8
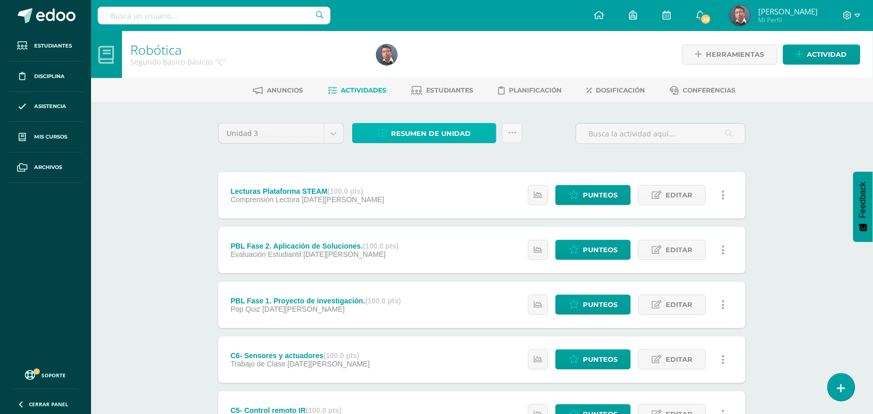
click at [418, 132] on span "Resumen de unidad" at bounding box center [431, 133] width 80 height 19
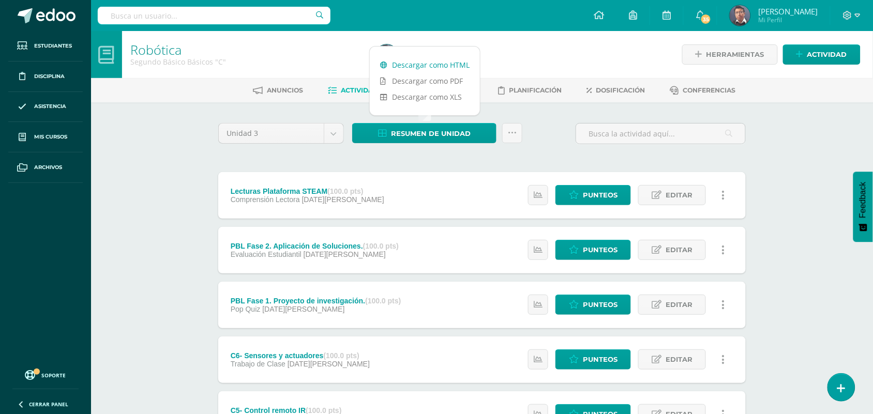
click at [428, 63] on link "Descargar como HTML" at bounding box center [425, 65] width 110 height 16
click at [611, 194] on span "Punteos" at bounding box center [600, 195] width 35 height 19
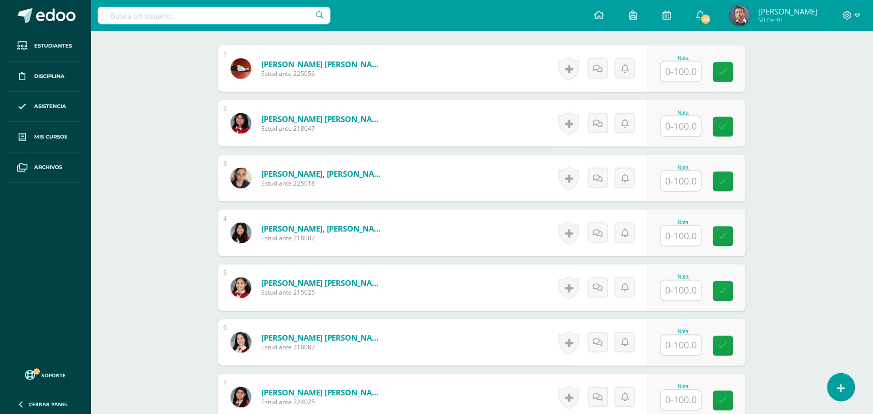
scroll to position [324, 0]
click at [685, 290] on input "text" at bounding box center [681, 290] width 40 height 20
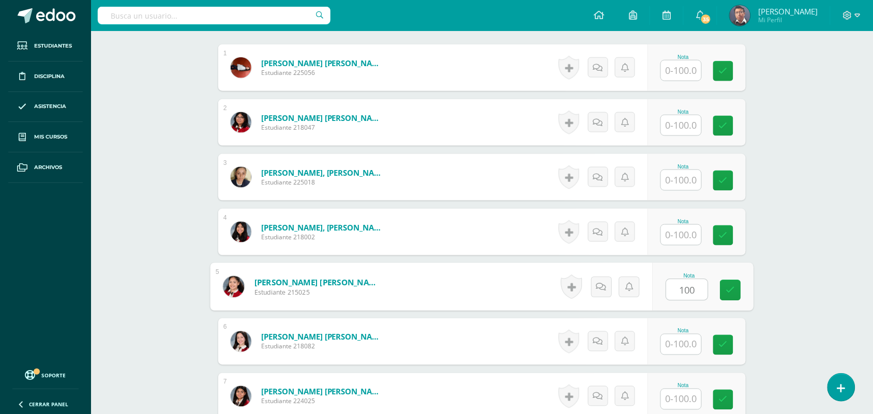
type input "100"
click at [686, 345] on input "text" at bounding box center [681, 345] width 40 height 20
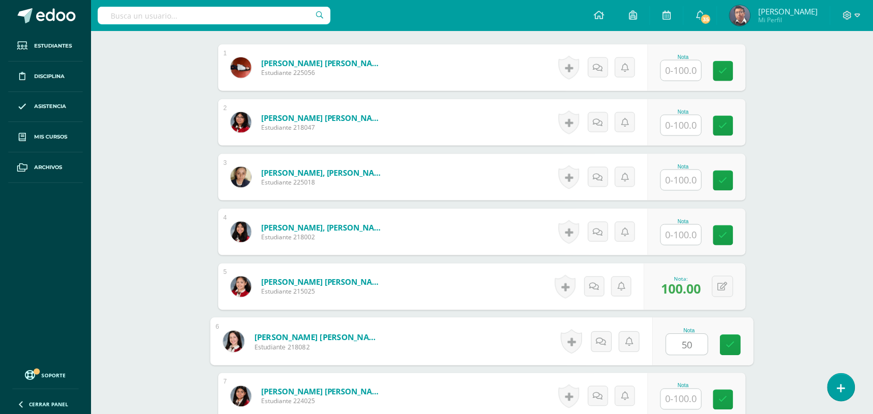
type input "50"
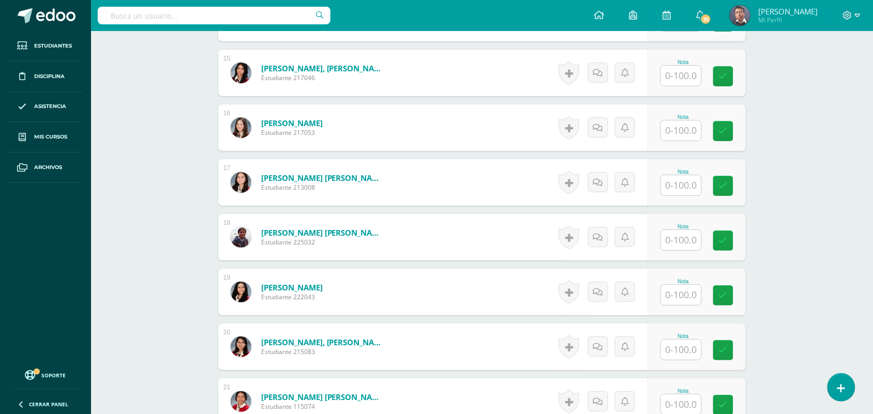
scroll to position [1165, 0]
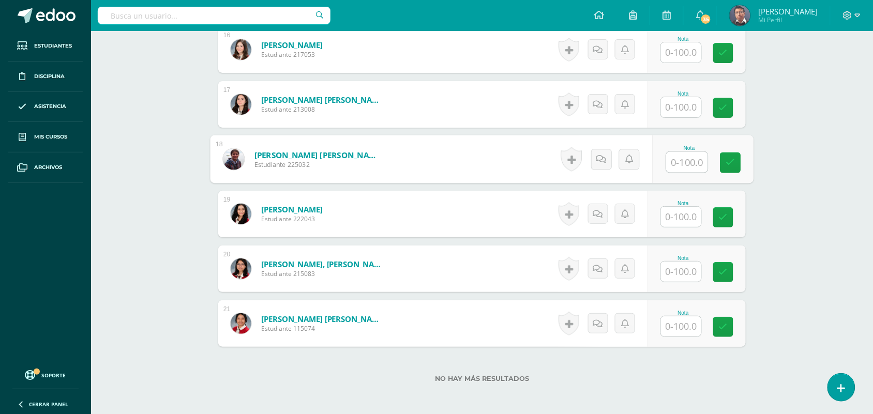
click at [688, 163] on input "text" at bounding box center [687, 162] width 41 height 21
type input "100"
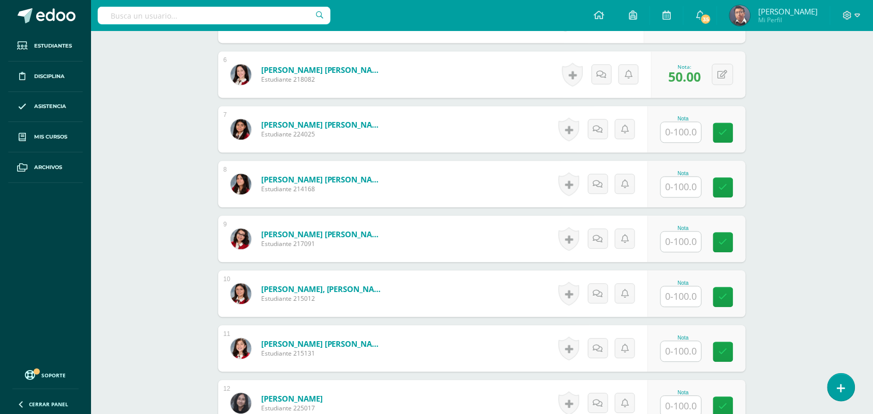
scroll to position [454, 0]
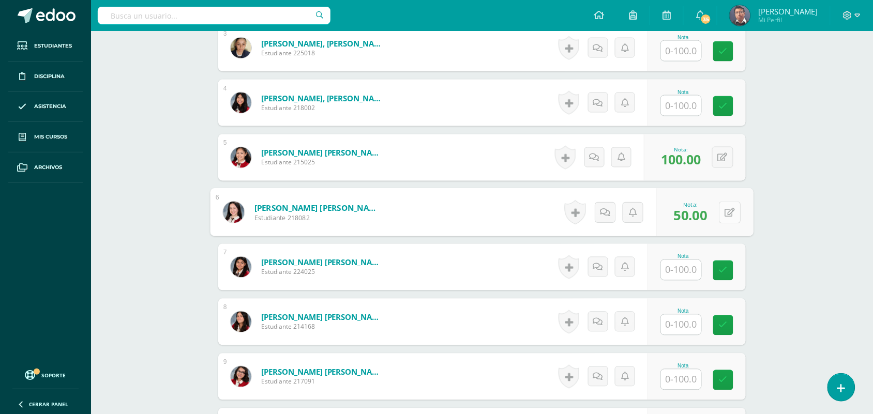
click at [721, 210] on button at bounding box center [730, 213] width 22 height 22
type input "80"
click at [803, 190] on div "Robótica Segundo Básico Básicos "C" Herramientas Detalle de asistencias Activid…" at bounding box center [482, 377] width 782 height 1600
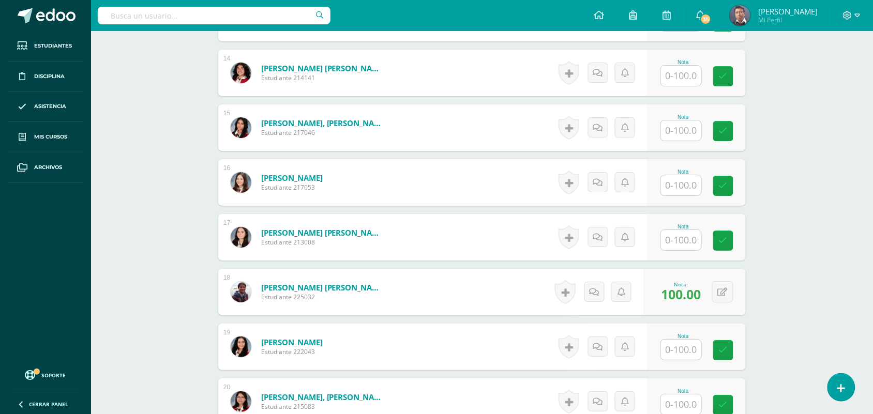
scroll to position [1036, 0]
